Goal: Transaction & Acquisition: Purchase product/service

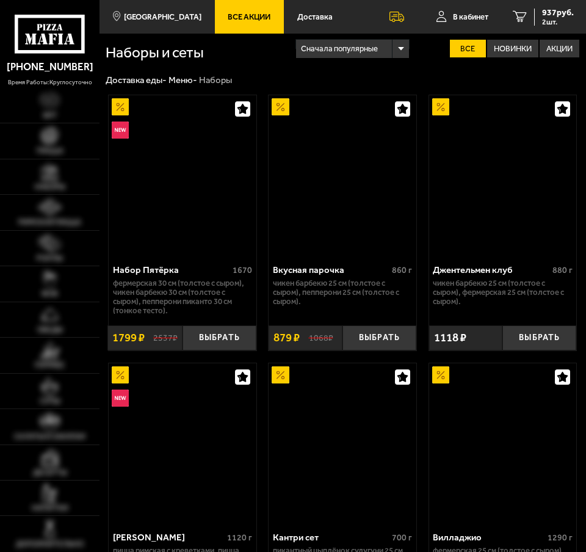
scroll to position [305, 0]
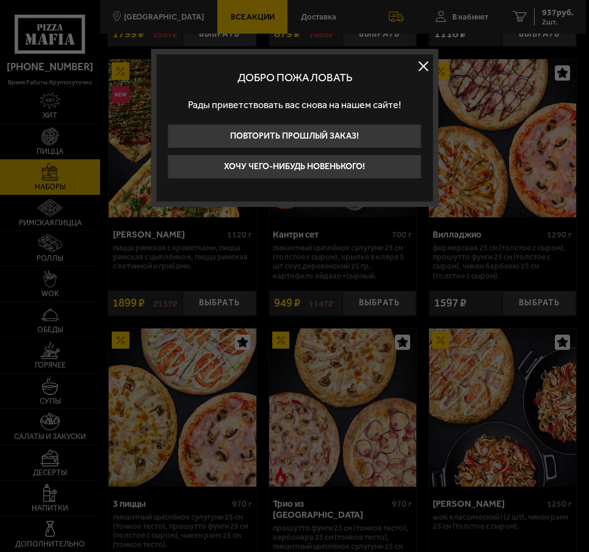
click at [422, 69] on button at bounding box center [424, 66] width 18 height 18
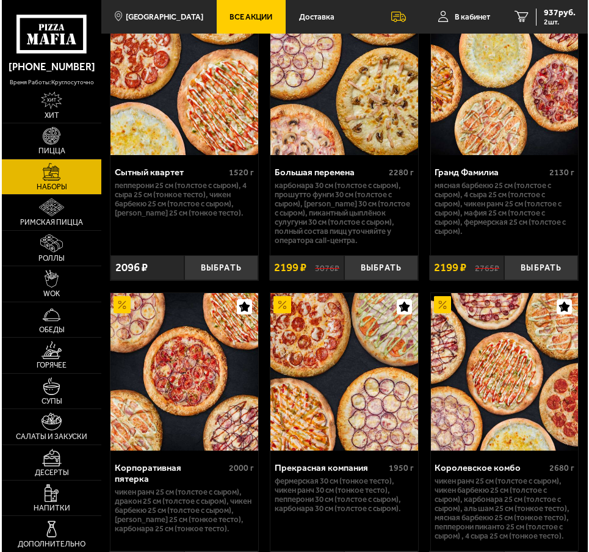
scroll to position [2320, 0]
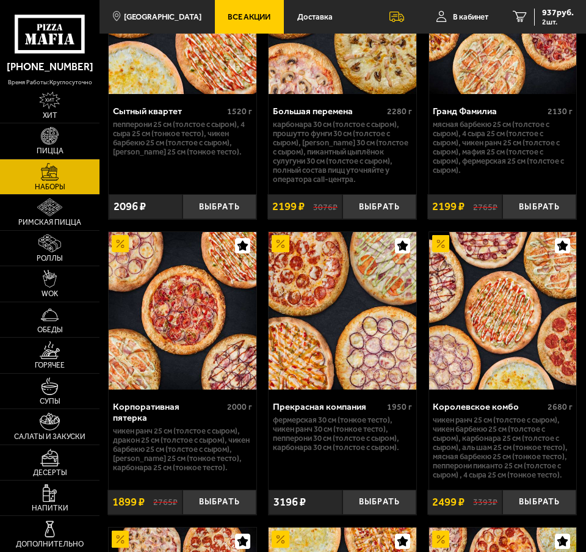
click at [470, 407] on div "Королевское комбо" at bounding box center [488, 406] width 111 height 11
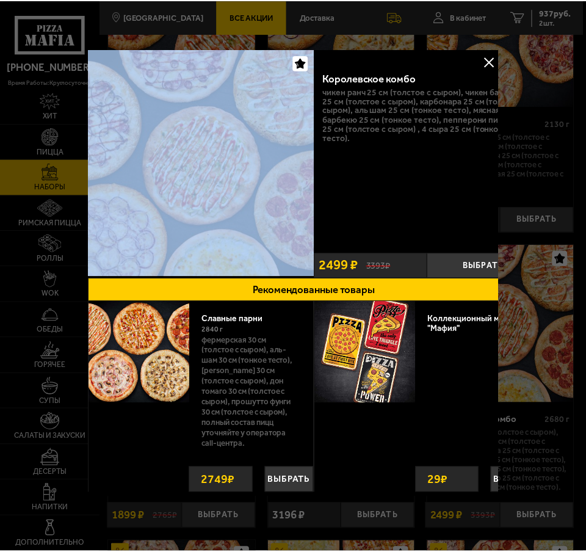
scroll to position [0, 45]
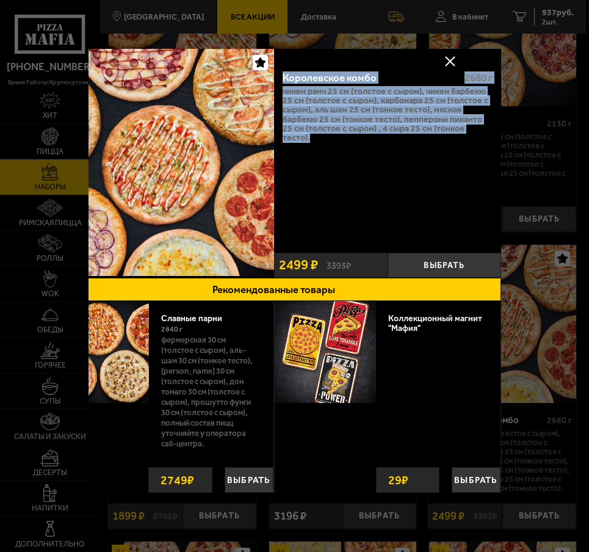
drag, startPoint x: 322, startPoint y: 81, endPoint x: 482, endPoint y: 125, distance: 165.9
click at [482, 125] on div "Королевское комбо 2680 г Чикен Ранч 25 см (толстое с сыром), Чикен Барбекю 25 с…" at bounding box center [387, 154] width 227 height 186
copy div "Королевское комбо 2680 г Чикен Ранч 25 см (толстое с сыром), Чикен Барбекю 25 с…"
click at [433, 66] on div "Королевское комбо 2680 г Чикен Ранч 25 см (толстое с сыром), Чикен Барбекю 25 с…" at bounding box center [387, 154] width 227 height 186
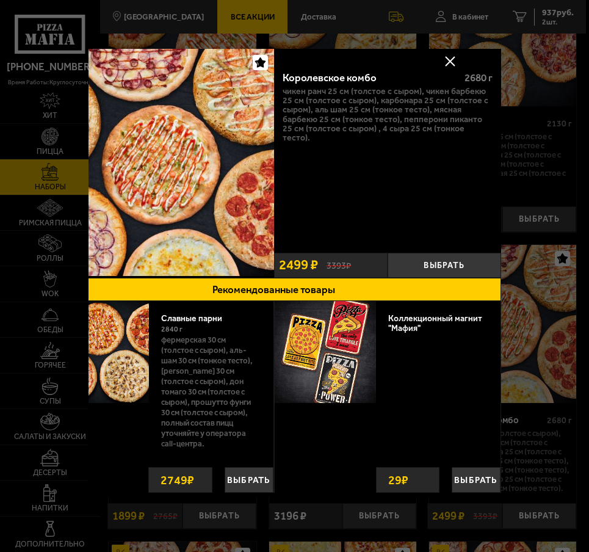
click at [441, 66] on button at bounding box center [450, 61] width 18 height 18
